Goal: Task Accomplishment & Management: Use online tool/utility

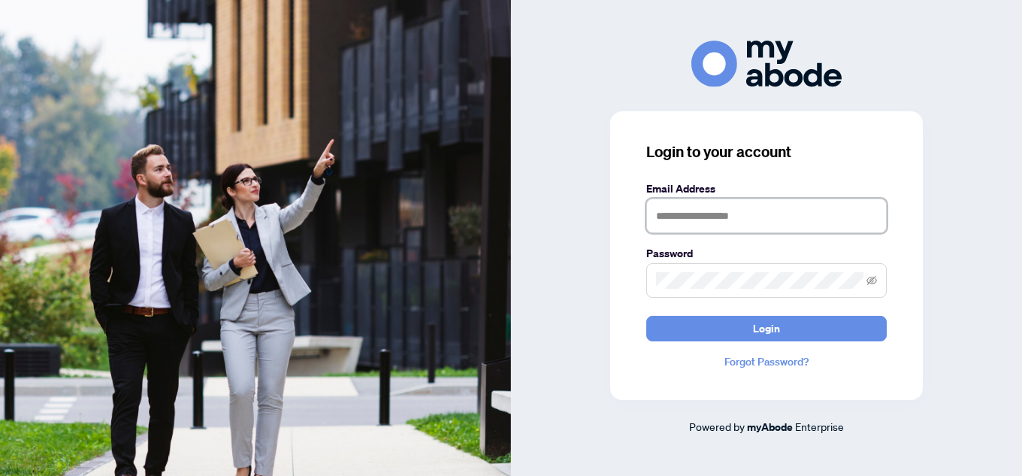
type input "**********"
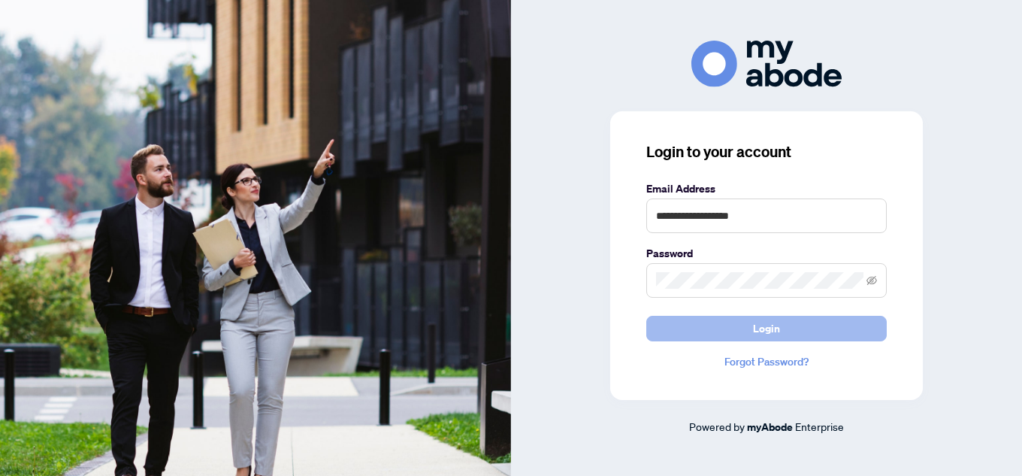
click at [758, 336] on span "Login" at bounding box center [766, 328] width 27 height 24
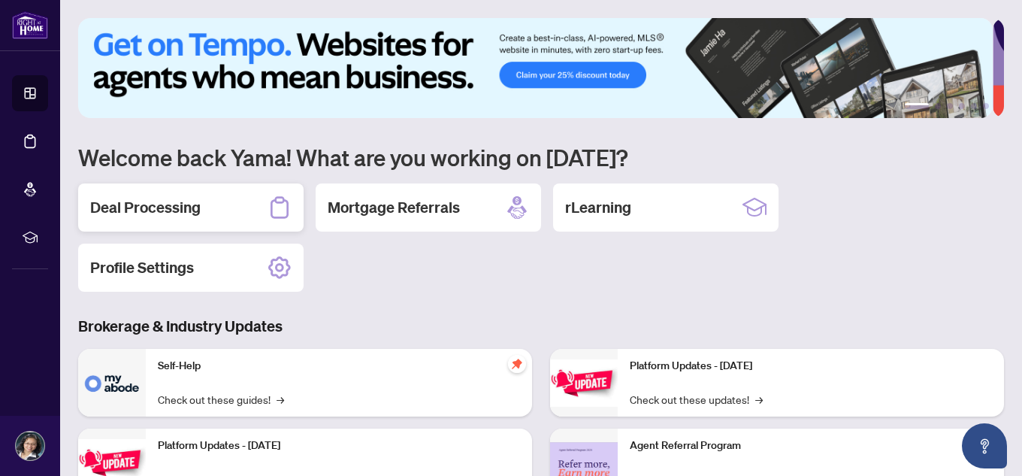
click at [150, 207] on h2 "Deal Processing" at bounding box center [145, 207] width 110 height 21
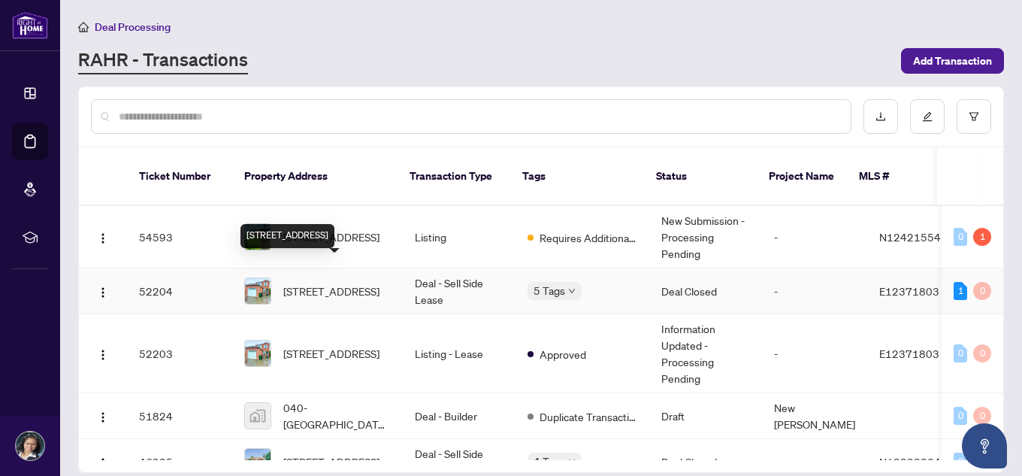
click at [344, 283] on span "[STREET_ADDRESS]" at bounding box center [331, 291] width 96 height 17
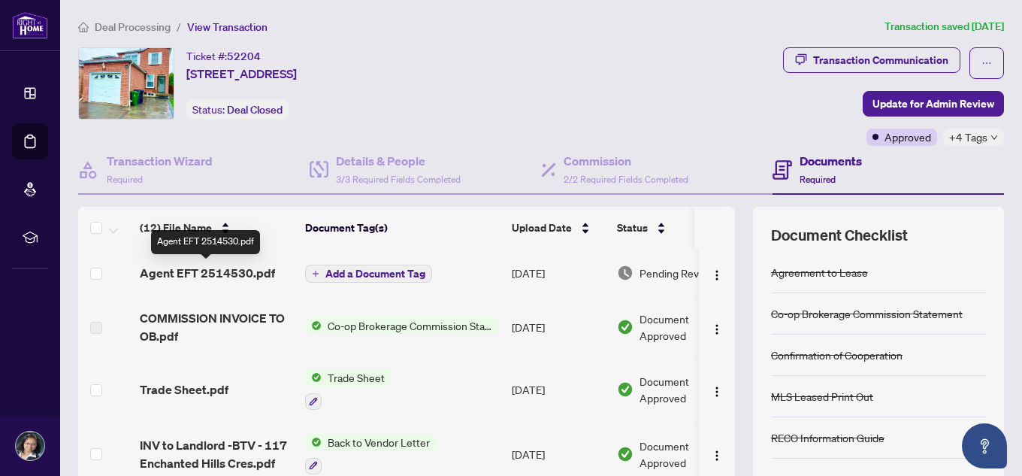
click at [252, 274] on span "Agent EFT 2514530.pdf" at bounding box center [207, 273] width 135 height 18
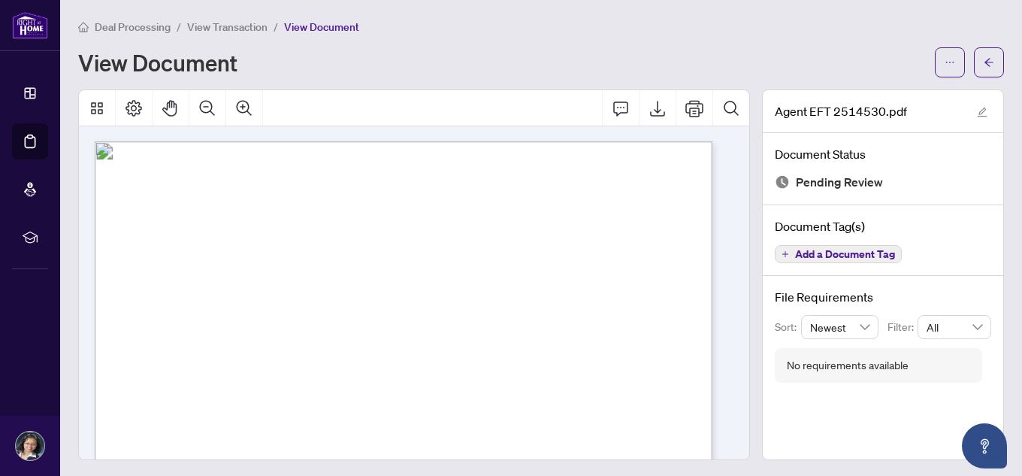
click at [782, 53] on div "View Document" at bounding box center [502, 62] width 848 height 24
click at [814, 73] on div "View Document" at bounding box center [502, 62] width 848 height 24
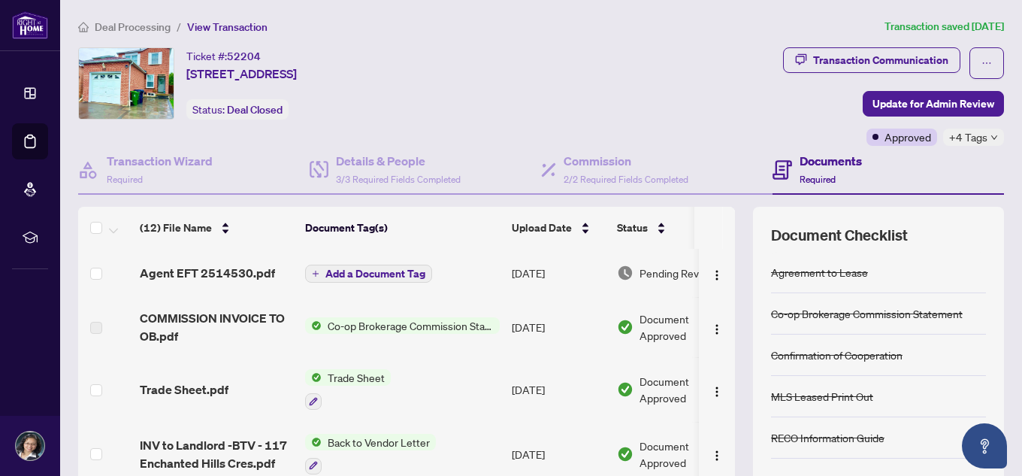
click at [991, 135] on icon "down" at bounding box center [994, 137] width 6 height 5
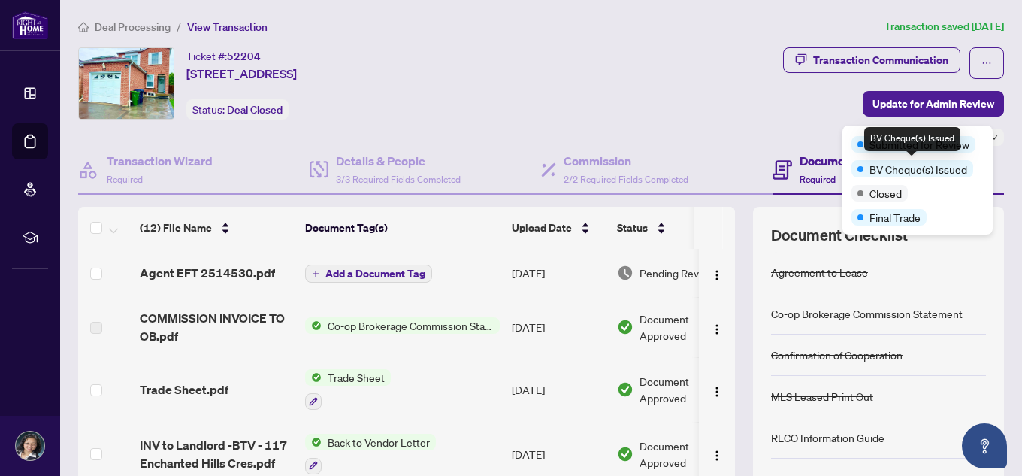
click at [947, 176] on span "BV Cheque(s) Issued" at bounding box center [918, 169] width 98 height 17
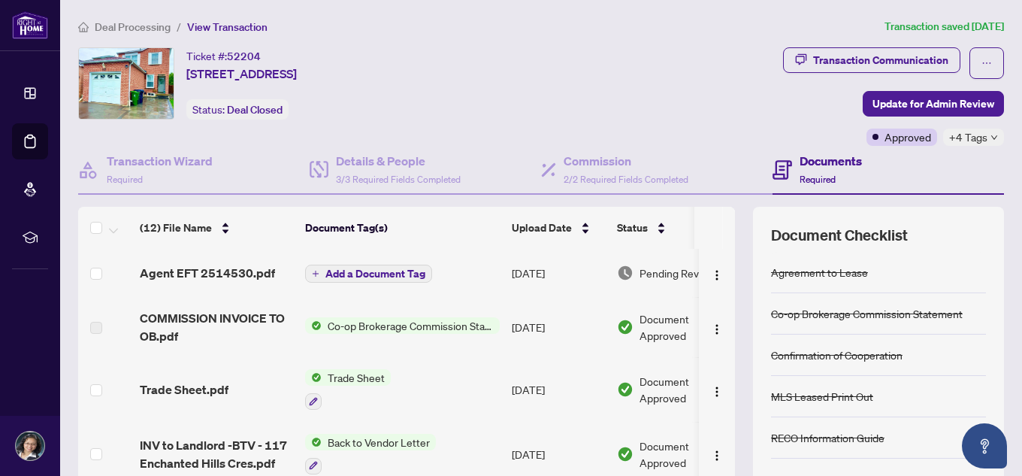
click at [701, 56] on div "Transaction Communication Update for Admin Review Approved +4 Tags" at bounding box center [773, 96] width 461 height 98
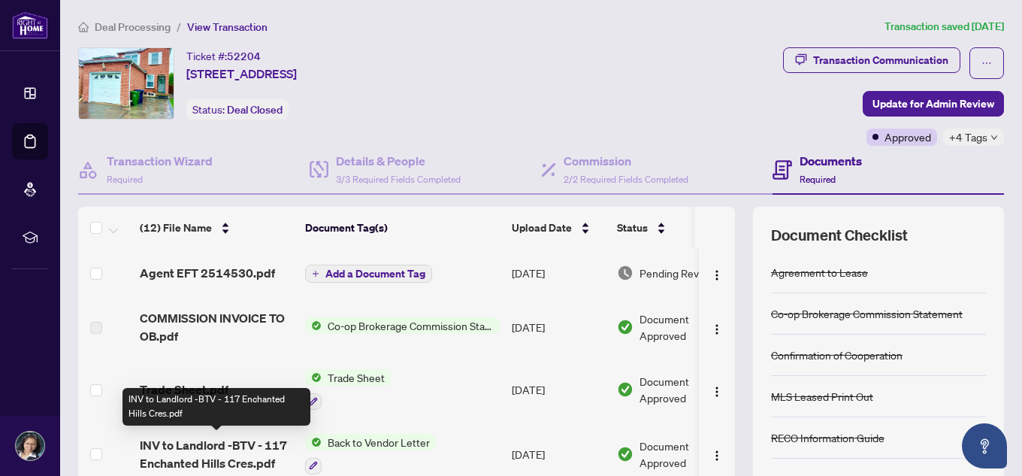
click at [237, 448] on span "INV to Landlord -BTV - 117 Enchanted Hills Cres.pdf" at bounding box center [216, 454] width 153 height 36
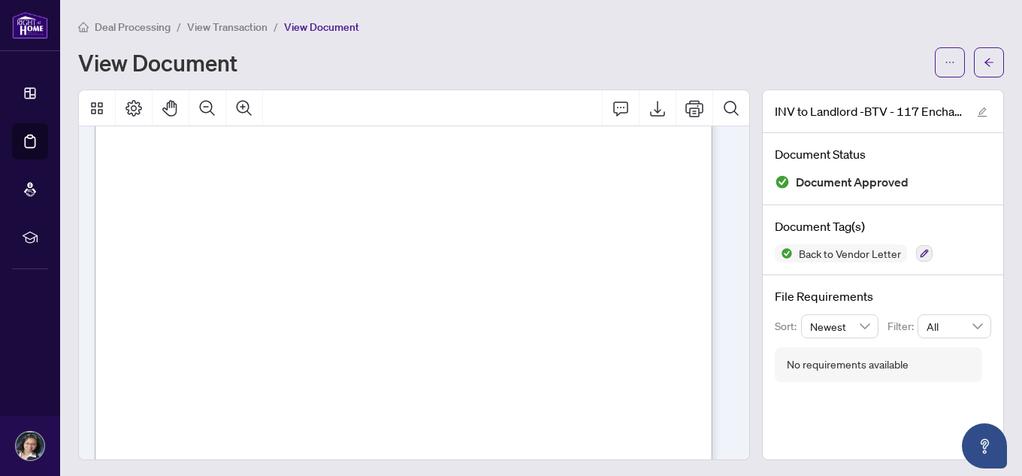
scroll to position [376, 0]
